Goal: Task Accomplishment & Management: Manage account settings

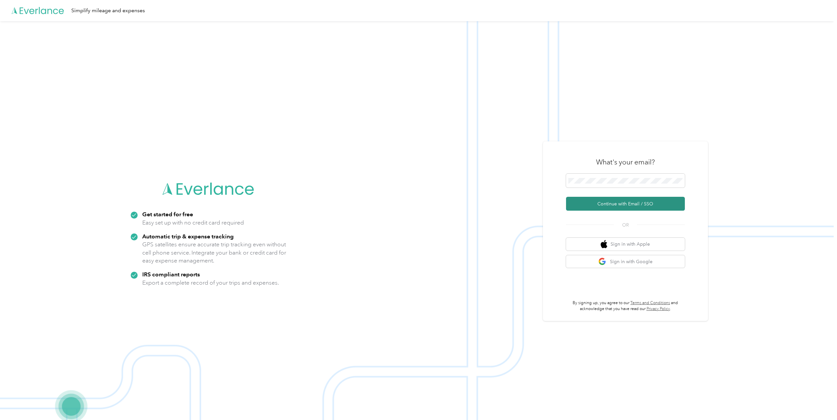
click at [624, 203] on button "Continue with Email / SSO" at bounding box center [625, 204] width 119 height 14
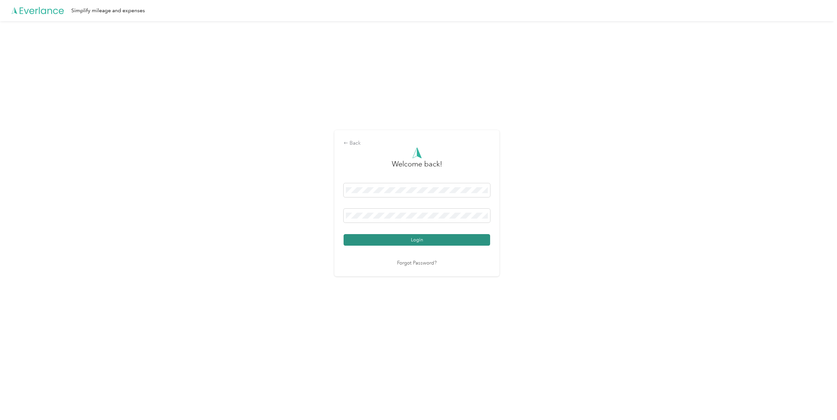
click at [415, 236] on button "Login" at bounding box center [416, 240] width 146 height 12
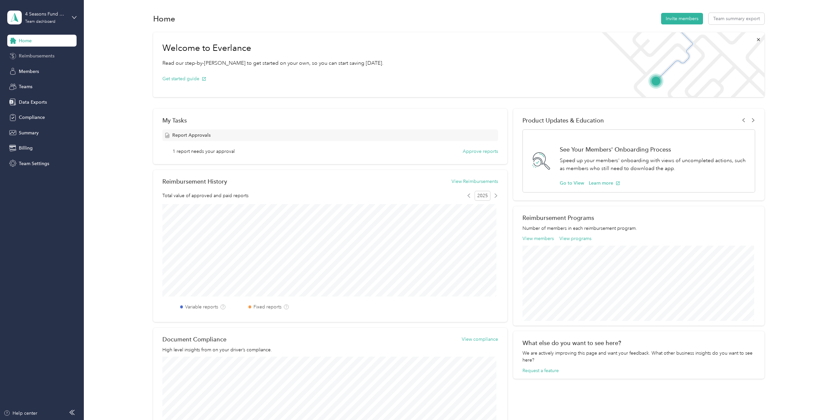
click at [33, 53] on span "Reimbursements" at bounding box center [37, 55] width 36 height 7
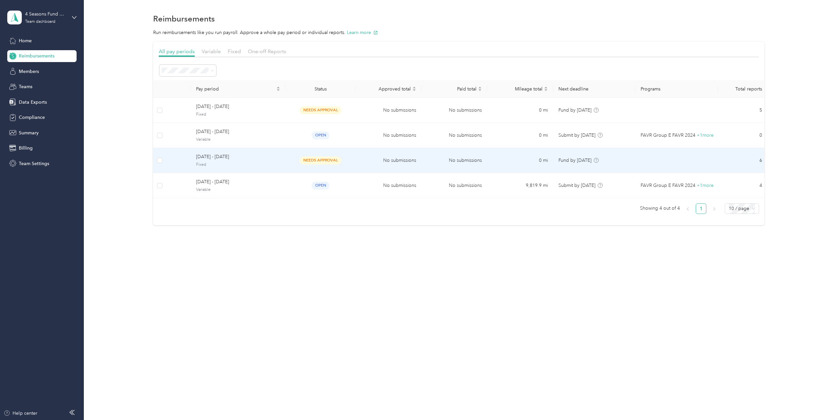
click at [362, 164] on td "No submissions" at bounding box center [388, 160] width 66 height 25
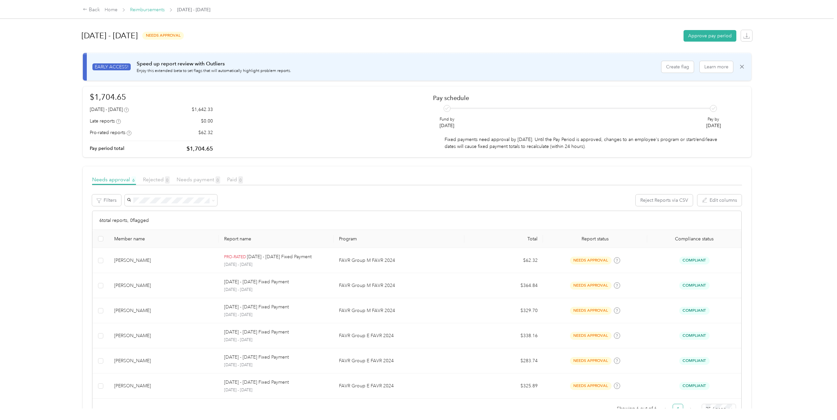
click at [152, 8] on link "Reimbursements" at bounding box center [147, 10] width 35 height 6
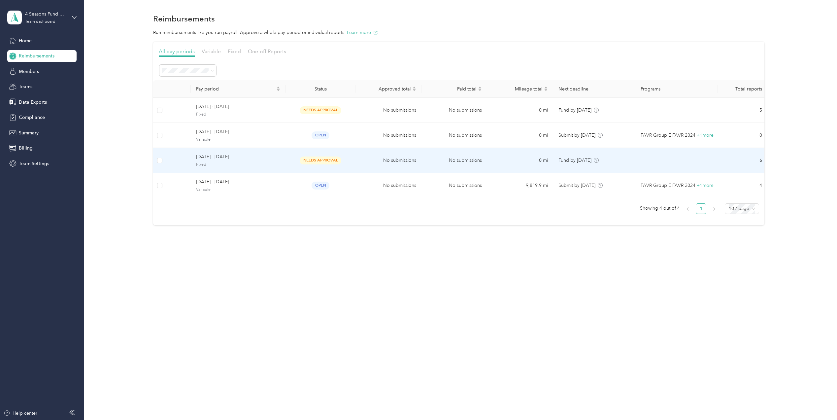
click at [258, 159] on span "[DATE] - [DATE]" at bounding box center [238, 156] width 84 height 7
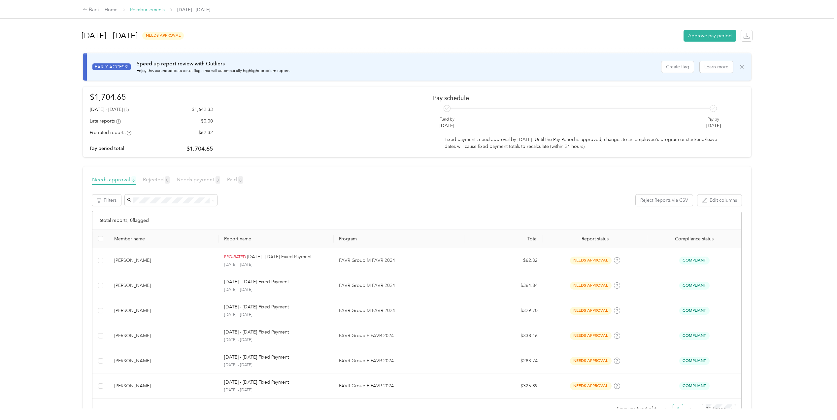
click at [152, 7] on link "Reimbursements" at bounding box center [147, 10] width 35 height 6
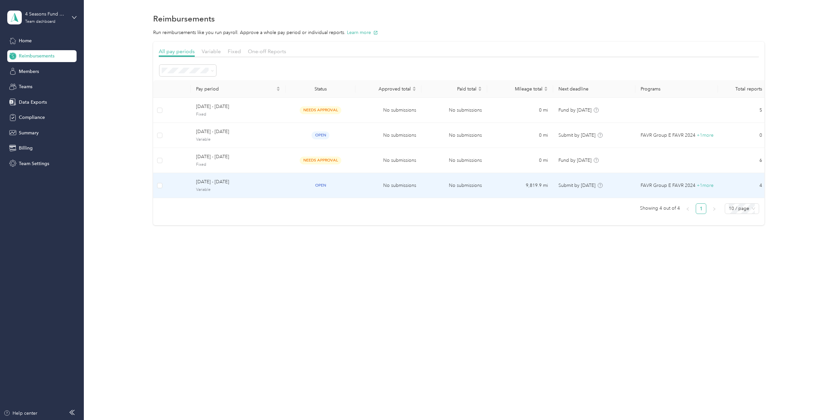
click at [267, 186] on div "[DATE] - [DATE] Variable" at bounding box center [238, 185] width 84 height 14
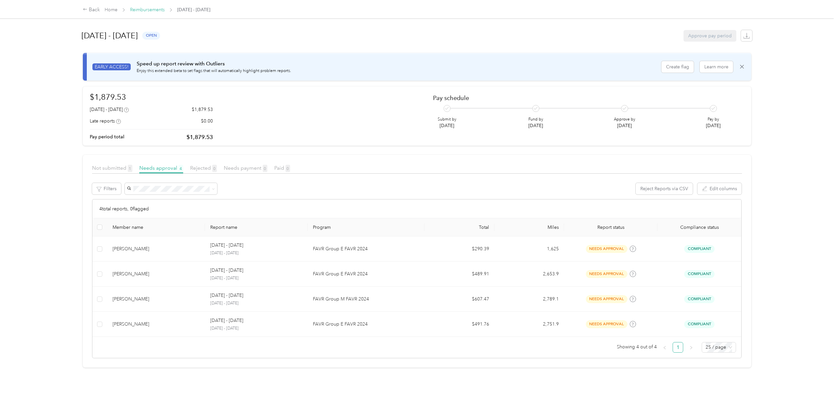
click at [144, 8] on link "Reimbursements" at bounding box center [147, 10] width 35 height 6
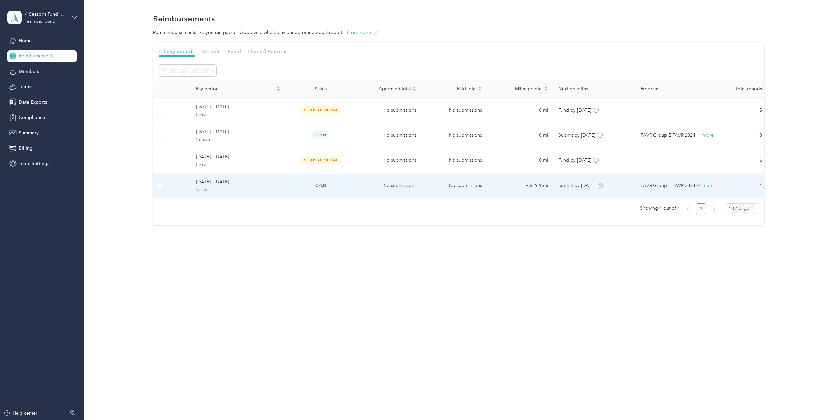
click at [257, 182] on span "[DATE] - [DATE]" at bounding box center [238, 181] width 84 height 7
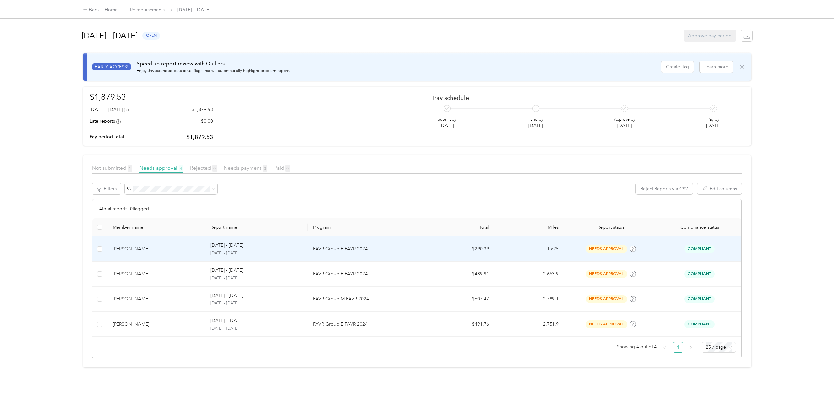
click at [181, 251] on div "[PERSON_NAME]" at bounding box center [155, 248] width 87 height 7
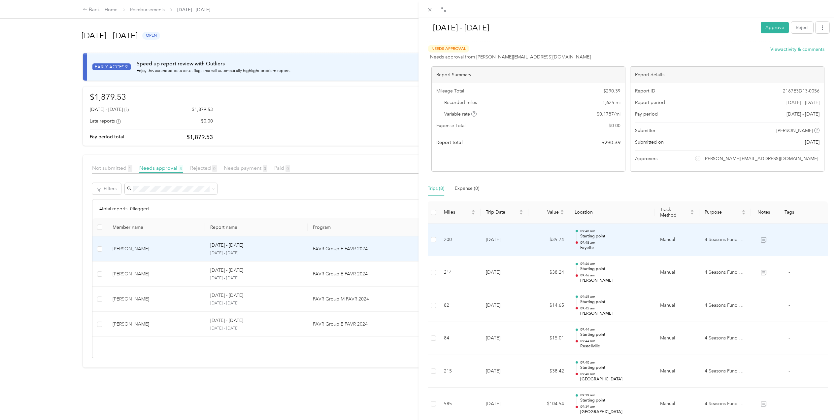
click at [619, 242] on p "09:48 am" at bounding box center [615, 242] width 70 height 5
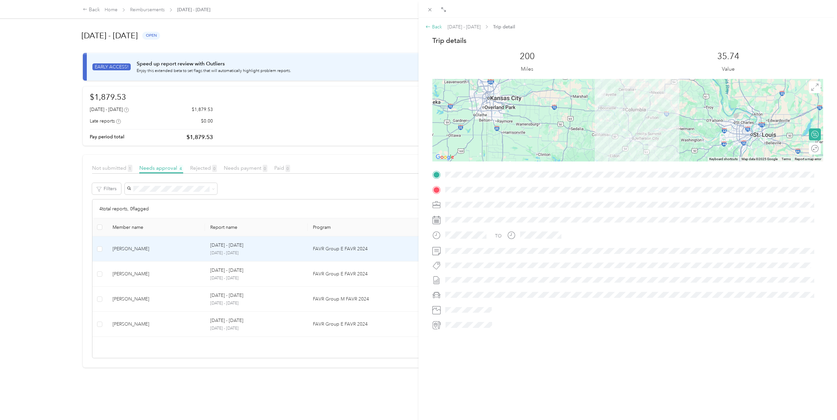
click at [436, 24] on div "Back" at bounding box center [433, 26] width 16 height 7
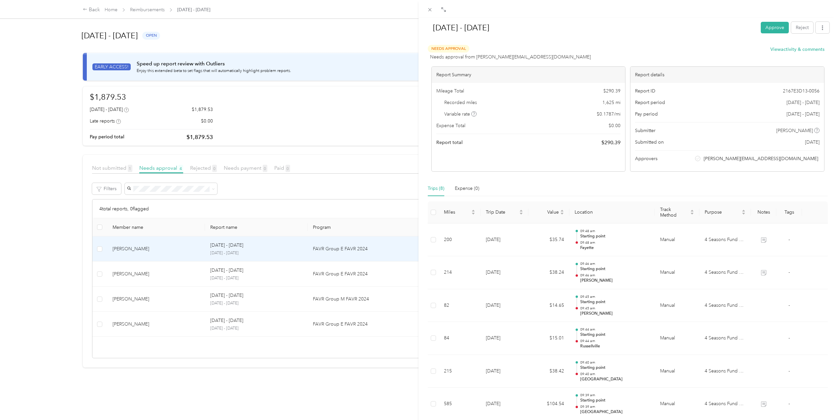
drag, startPoint x: 564, startPoint y: 9, endPoint x: 426, endPoint y: 31, distance: 139.9
click at [424, 34] on div "[DATE] - [DATE] Approve Reject Needs Approval Needs approval from [PERSON_NAME]…" at bounding box center [627, 218] width 418 height 437
drag, startPoint x: 645, startPoint y: 7, endPoint x: 620, endPoint y: 14, distance: 25.2
click at [620, 14] on div at bounding box center [627, 8] width 418 height 17
click at [109, 169] on div "[DATE] - [DATE] Approve Reject Needs Approval Needs approval from [PERSON_NAME]…" at bounding box center [418, 210] width 837 height 420
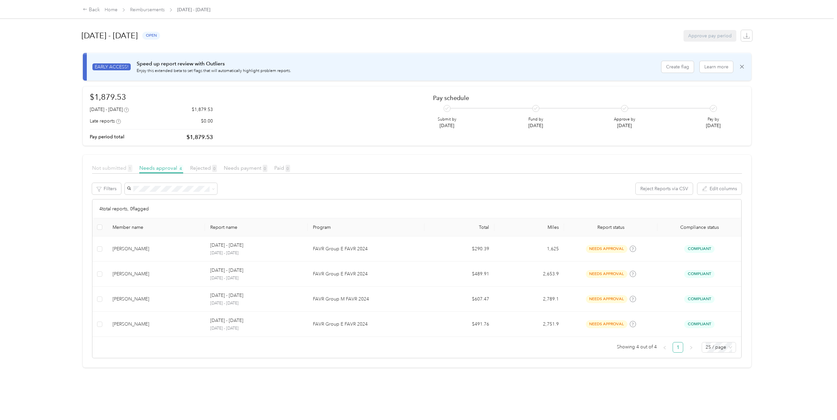
click at [116, 168] on span "Not submitted 1" at bounding box center [112, 168] width 40 height 6
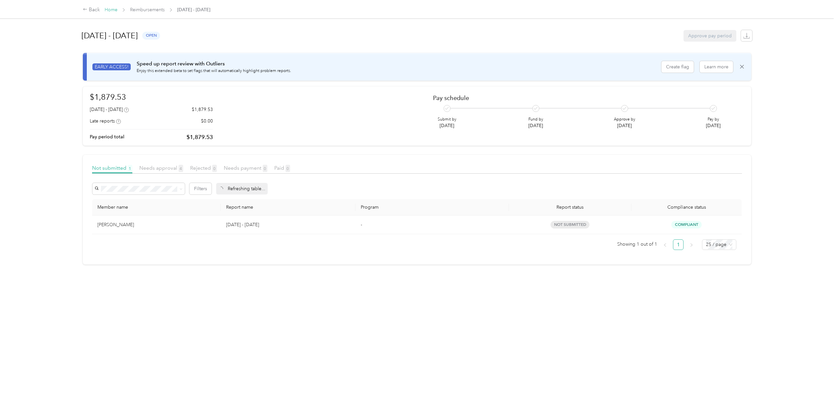
click at [110, 10] on link "Home" at bounding box center [111, 10] width 13 height 6
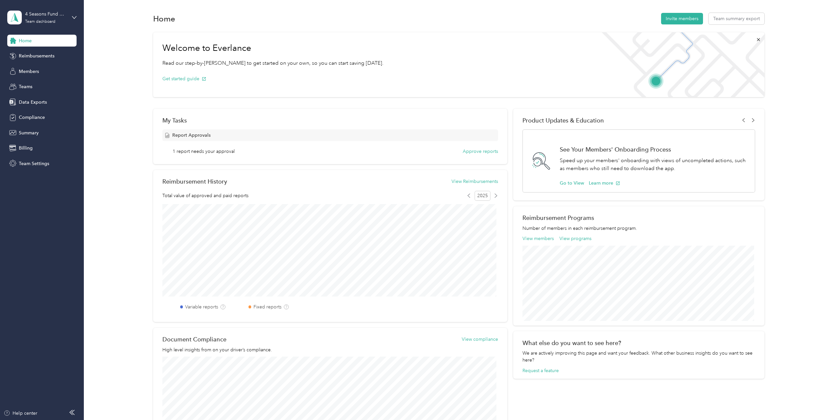
click at [562, 57] on div "Welcome to Everlance Read our step-by-[PERSON_NAME] to get started on your own,…" at bounding box center [458, 64] width 611 height 65
click at [68, 15] on div "4 Seasons Fund Raising Team dashboard" at bounding box center [41, 17] width 69 height 23
click at [39, 83] on div "Log out" at bounding box center [77, 82] width 130 height 12
